Goal: Information Seeking & Learning: Find specific fact

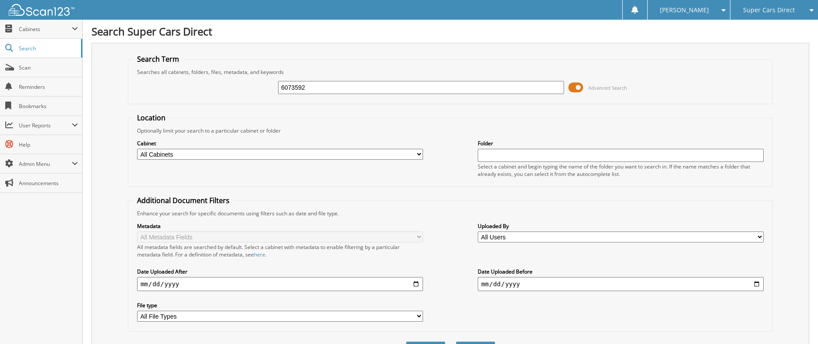
type input "6073592"
click at [456, 342] on button "Search" at bounding box center [475, 350] width 39 height 16
click at [579, 85] on span at bounding box center [575, 87] width 15 height 13
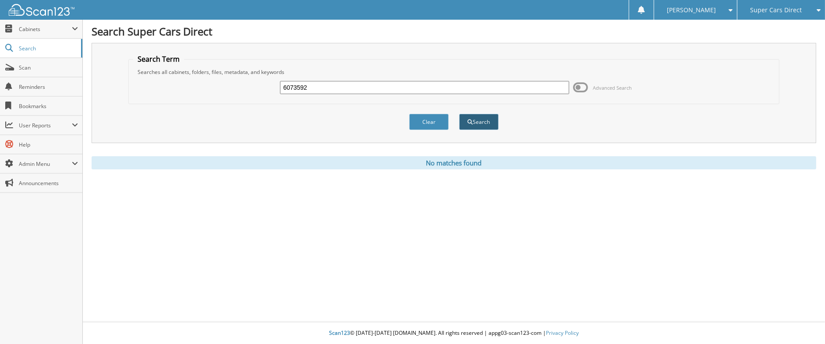
click at [485, 119] on button "Search" at bounding box center [478, 122] width 39 height 16
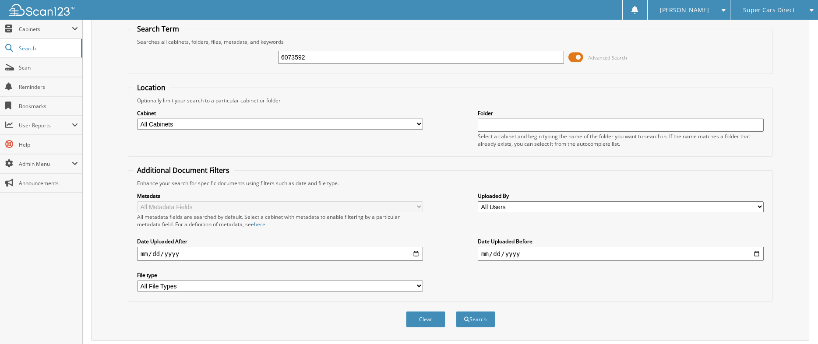
scroll to position [76, 0]
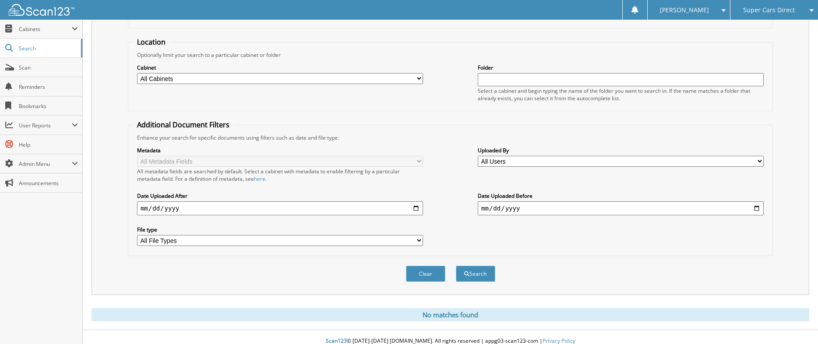
click at [415, 202] on input "date" at bounding box center [280, 208] width 286 height 14
type input "[DATE]"
click at [419, 235] on select "All File Types DOCX PDF WEBP XLSX" at bounding box center [280, 240] width 286 height 11
click at [367, 137] on div "Enhance your search for specific documents using filters such as date and file …" at bounding box center [450, 137] width 635 height 7
click at [516, 156] on select "All Users Amanda Branch Amanda Wood Ana Sams Caty Konat connie vazquez david pr…" at bounding box center [621, 161] width 286 height 11
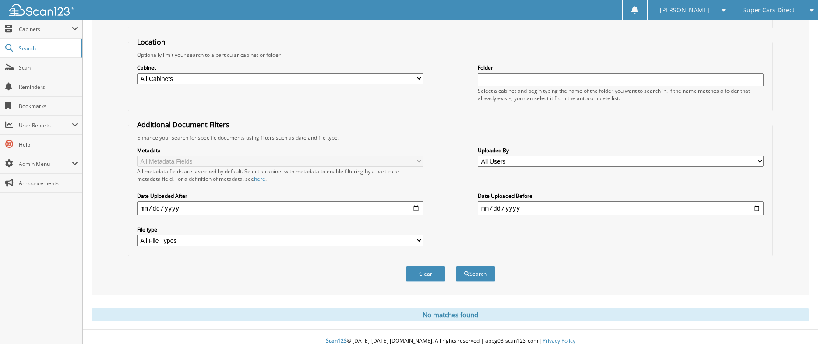
select select "44391"
click at [478, 156] on select "All Users Amanda Branch Amanda Wood Ana Sams Caty Konat connie vazquez david pr…" at bounding box center [621, 161] width 286 height 11
click at [479, 266] on button "Search" at bounding box center [475, 274] width 39 height 16
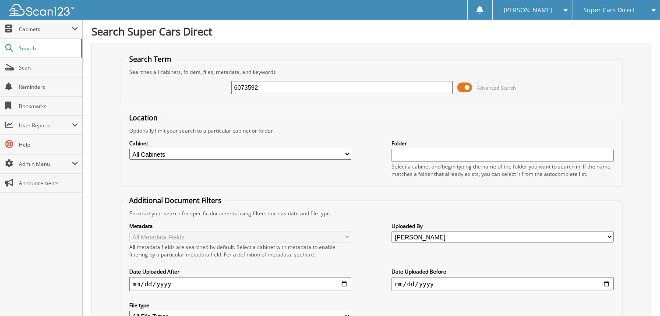
click at [608, 279] on input "date" at bounding box center [503, 284] width 222 height 14
type input "[DATE]"
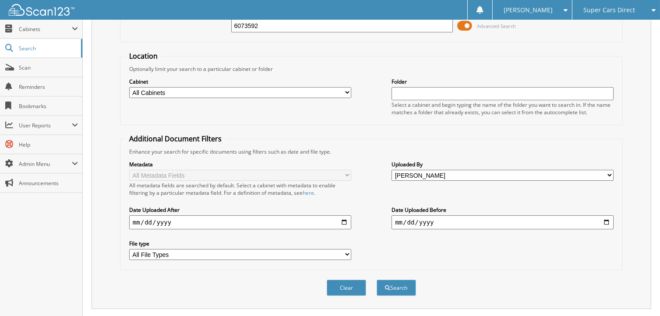
scroll to position [104, 0]
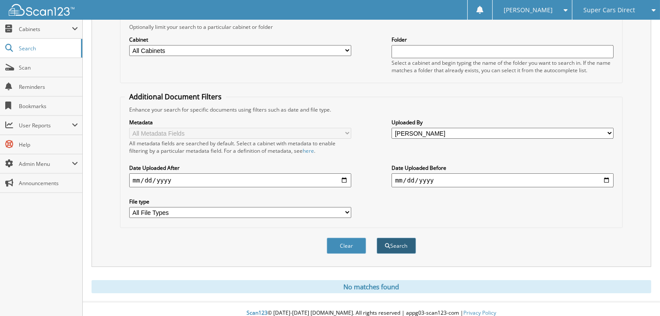
click at [404, 240] on button "Search" at bounding box center [396, 246] width 39 height 16
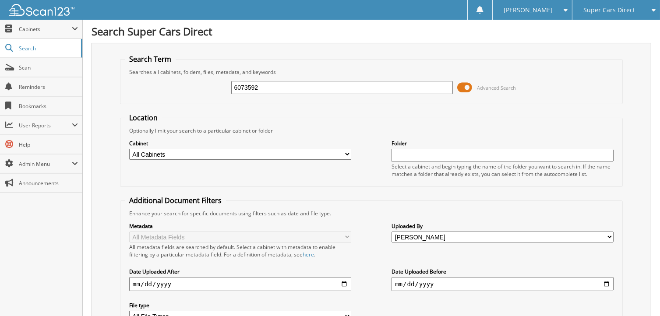
click at [345, 153] on select "All Cabinets ACCOUNTS PAYABLE ACCOUNTS RECEIVABLE CAR DEALS DEALER LICENSE FLOO…" at bounding box center [240, 154] width 222 height 11
click at [558, 71] on div "Searches all cabinets, folders, files, metadata, and keywords" at bounding box center [371, 71] width 493 height 7
